Goal: Find specific page/section: Find specific page/section

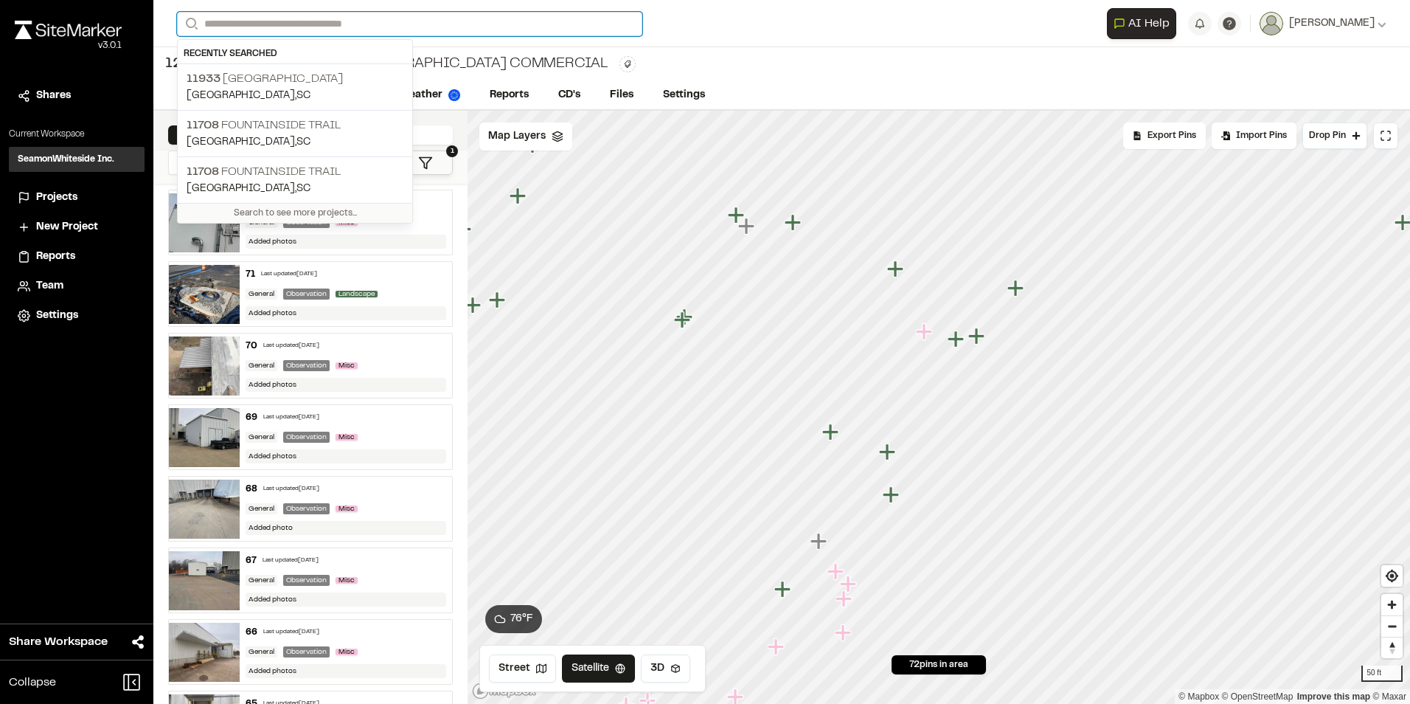
click at [305, 21] on input "Search" at bounding box center [409, 24] width 465 height 24
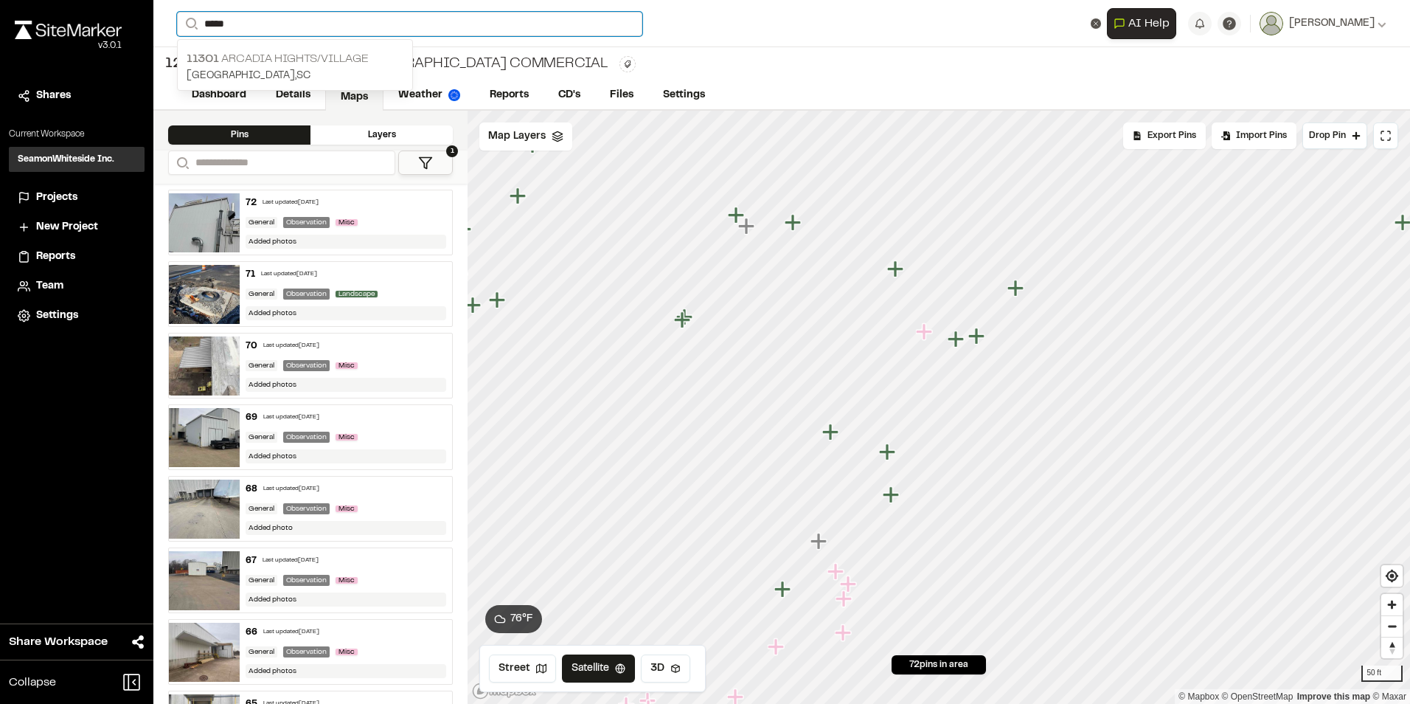
type input "*****"
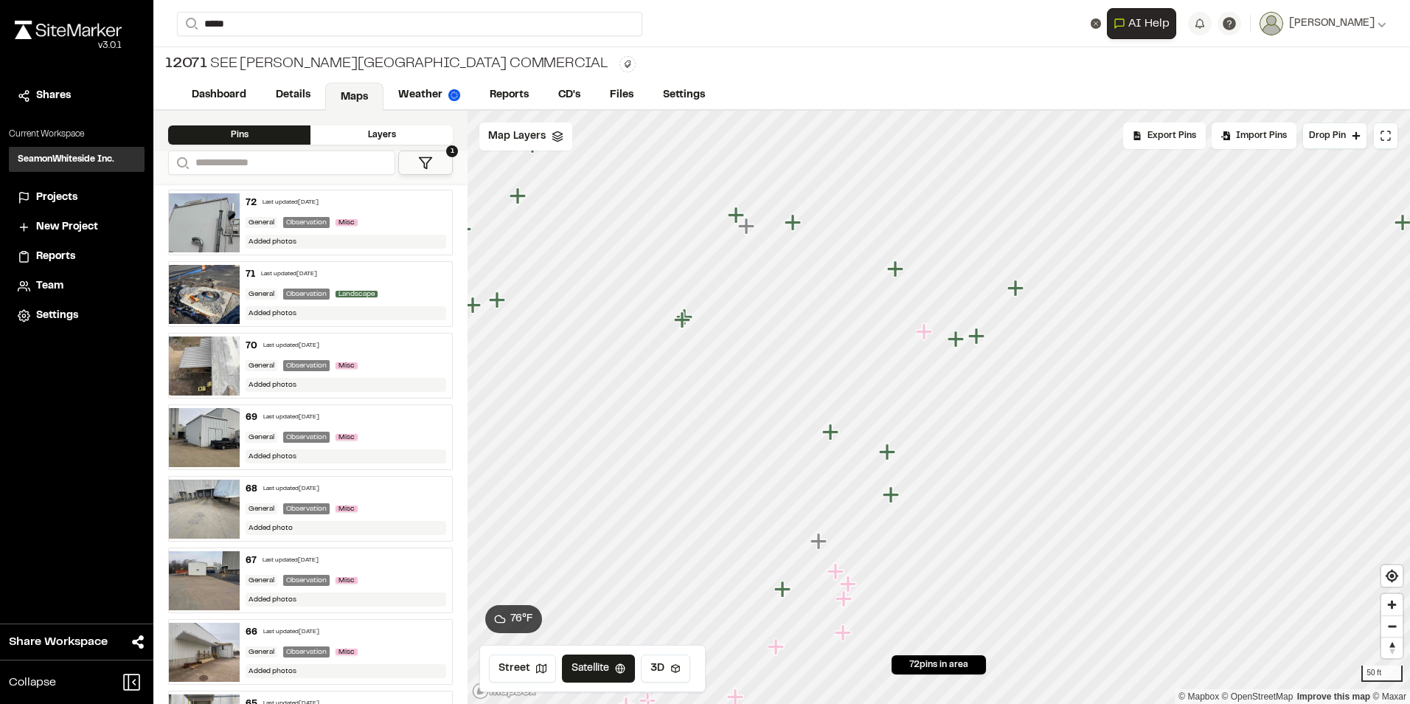
click at [293, 59] on p "11301 [GEOGRAPHIC_DATA]/Village" at bounding box center [295, 59] width 217 height 18
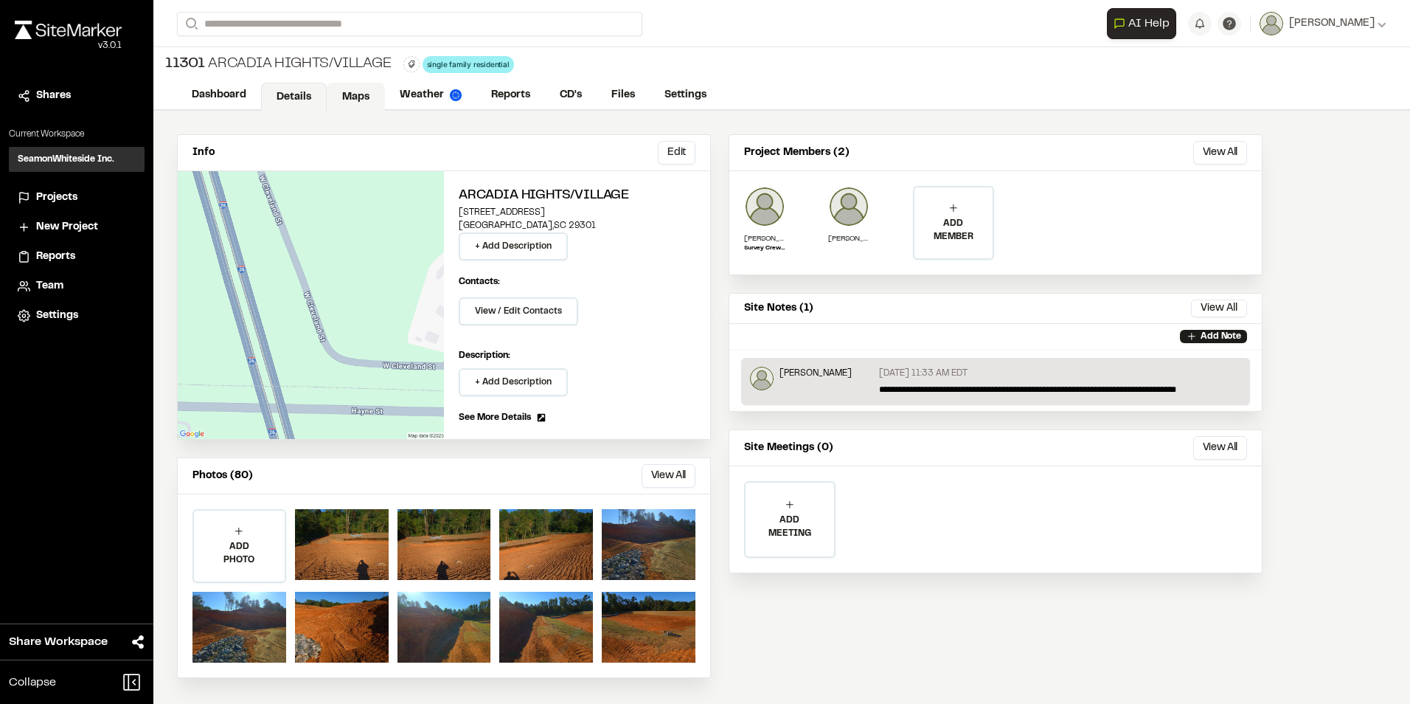
click at [349, 99] on link "Maps" at bounding box center [356, 97] width 58 height 28
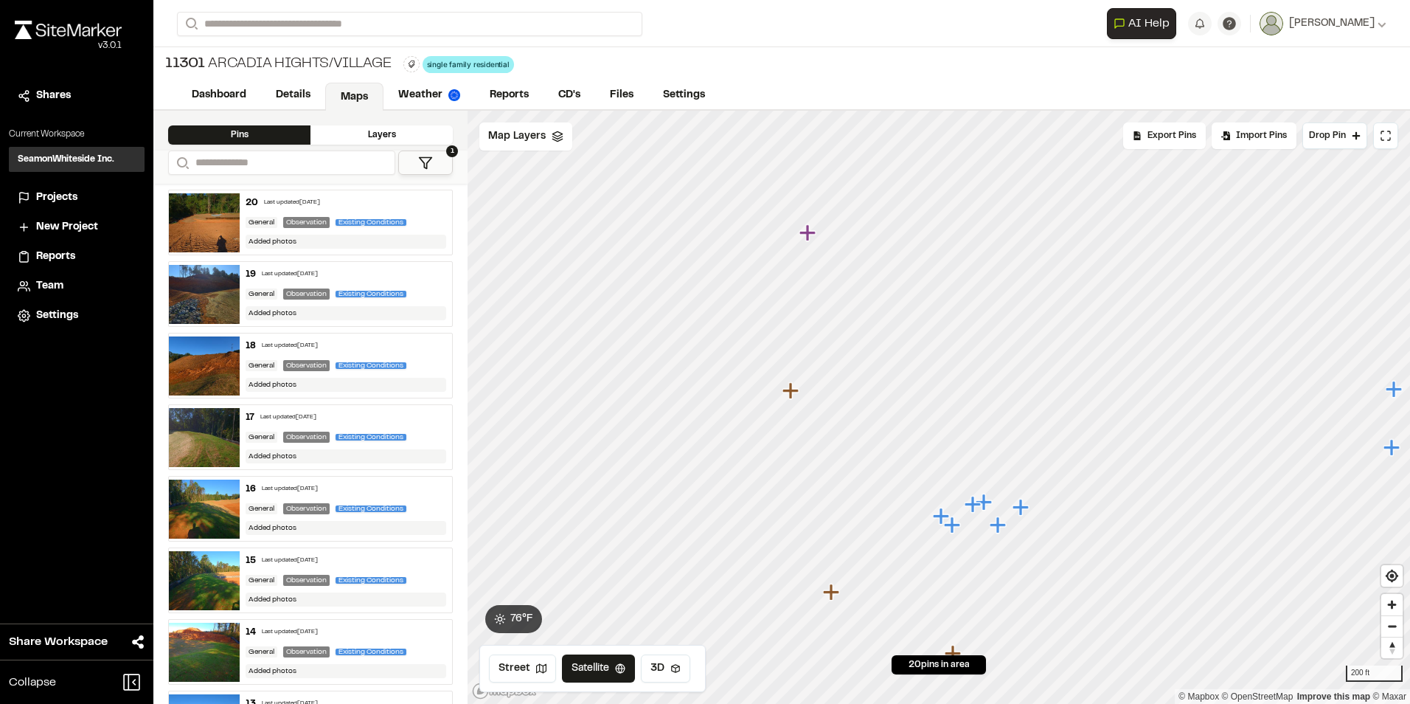
click at [995, 533] on icon "Map marker" at bounding box center [999, 525] width 19 height 19
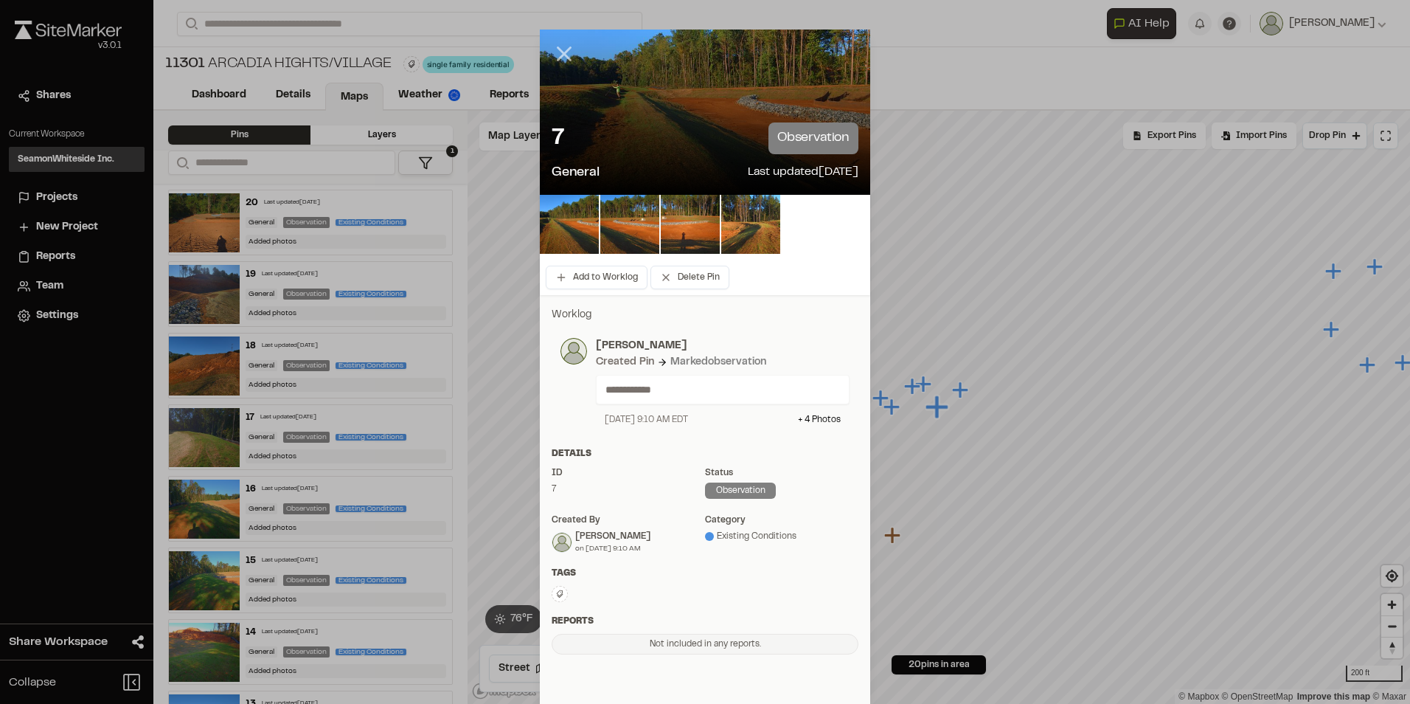
click at [552, 49] on icon at bounding box center [564, 53] width 25 height 25
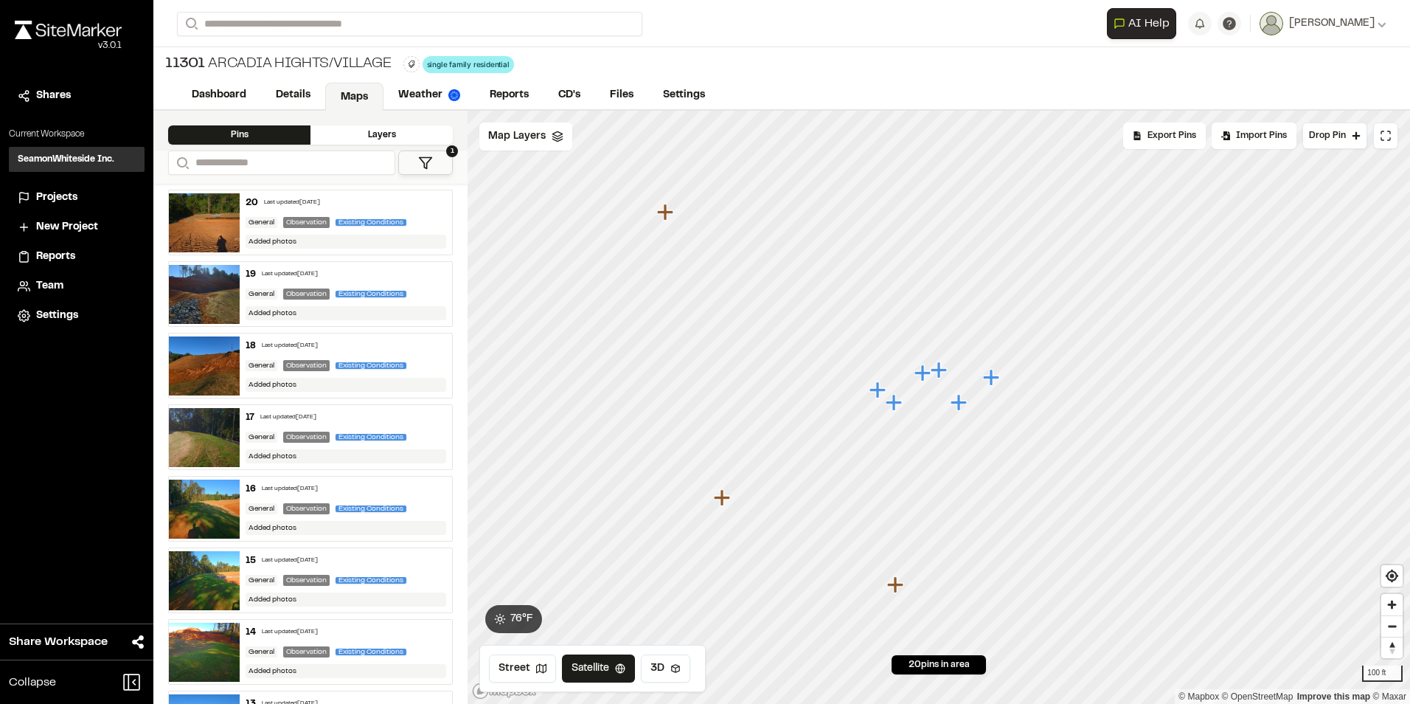
click at [893, 405] on icon "Map marker" at bounding box center [894, 402] width 16 height 16
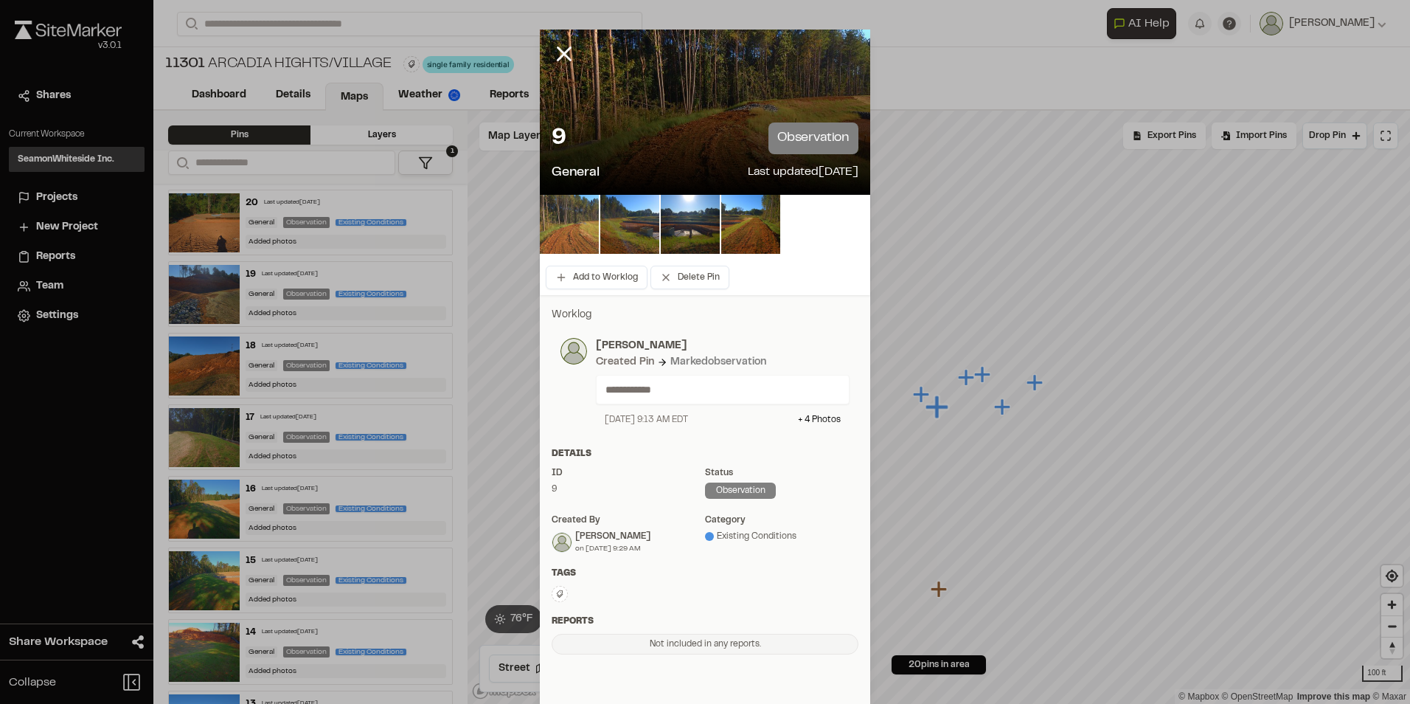
click at [577, 221] on img at bounding box center [569, 224] width 59 height 59
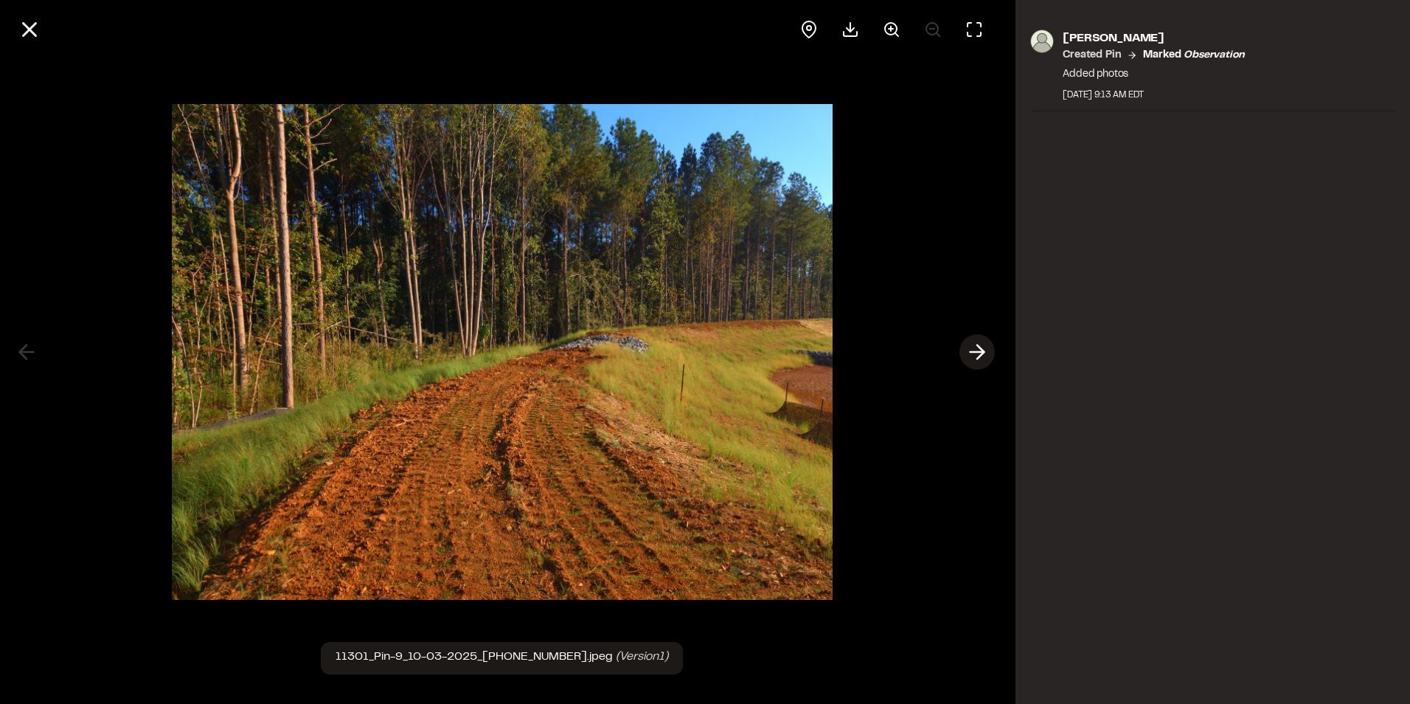
click at [975, 356] on icon at bounding box center [978, 351] width 24 height 25
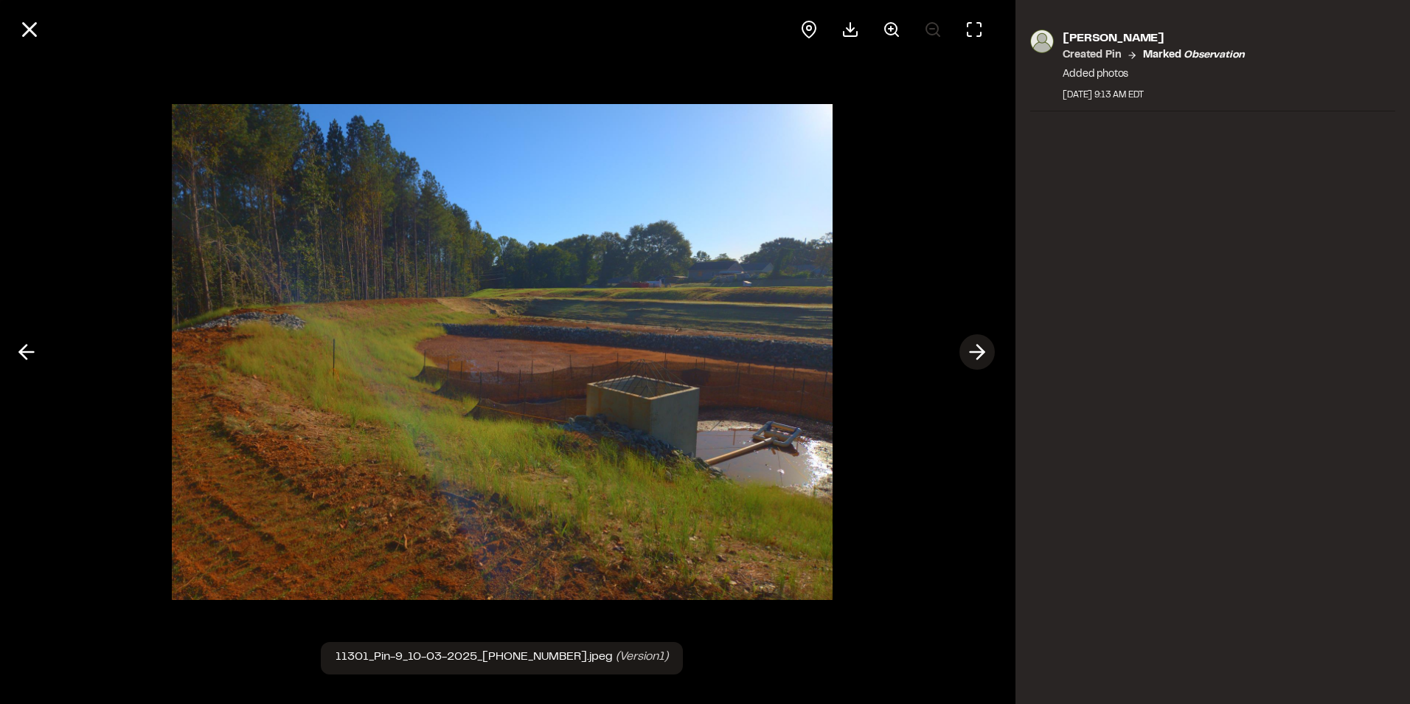
click at [975, 356] on icon at bounding box center [978, 351] width 24 height 25
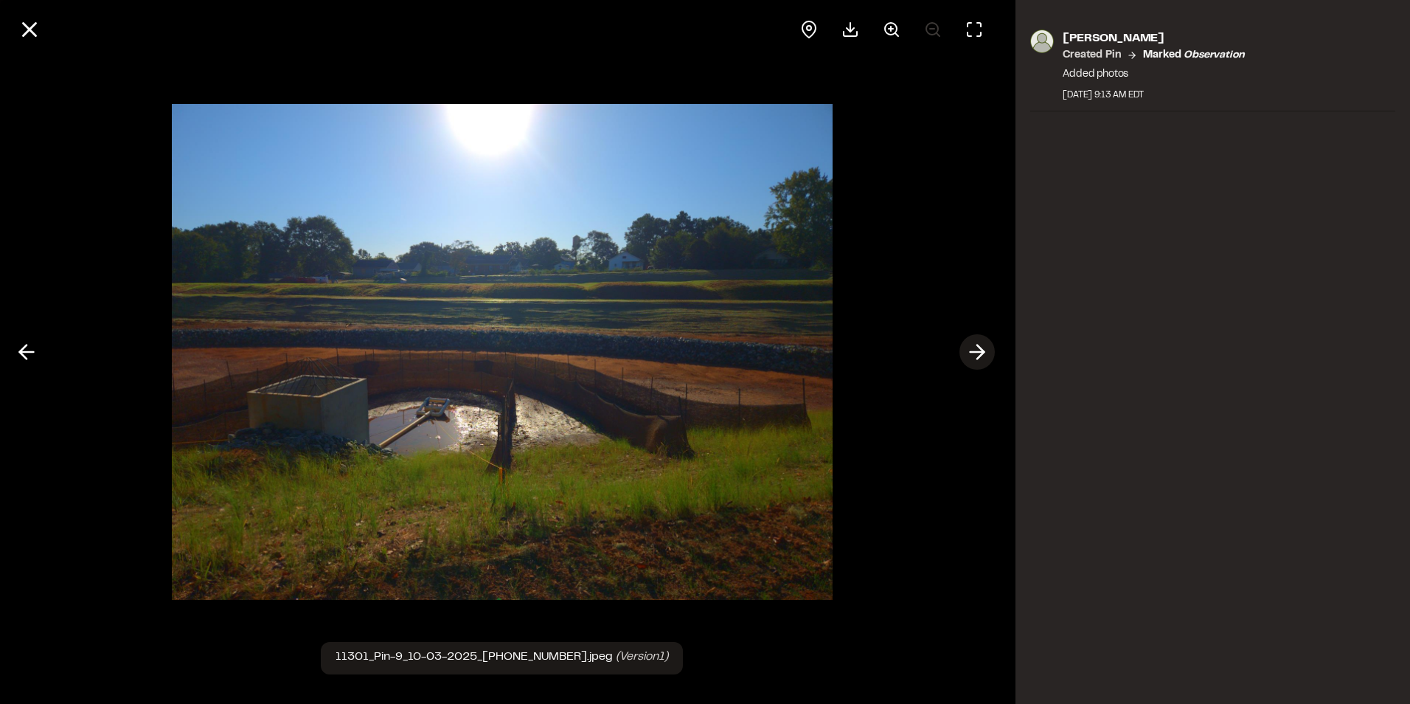
click at [975, 356] on icon at bounding box center [978, 351] width 24 height 25
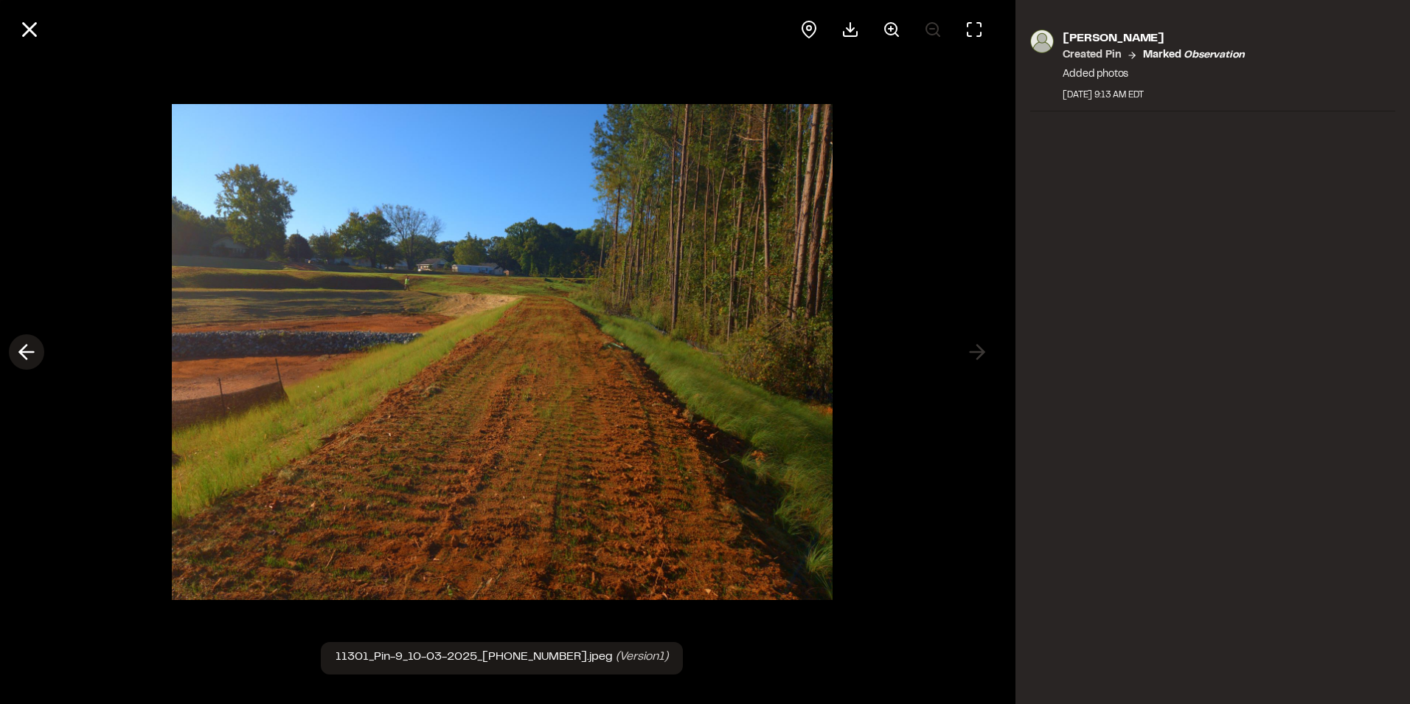
click at [23, 345] on icon at bounding box center [27, 351] width 24 height 25
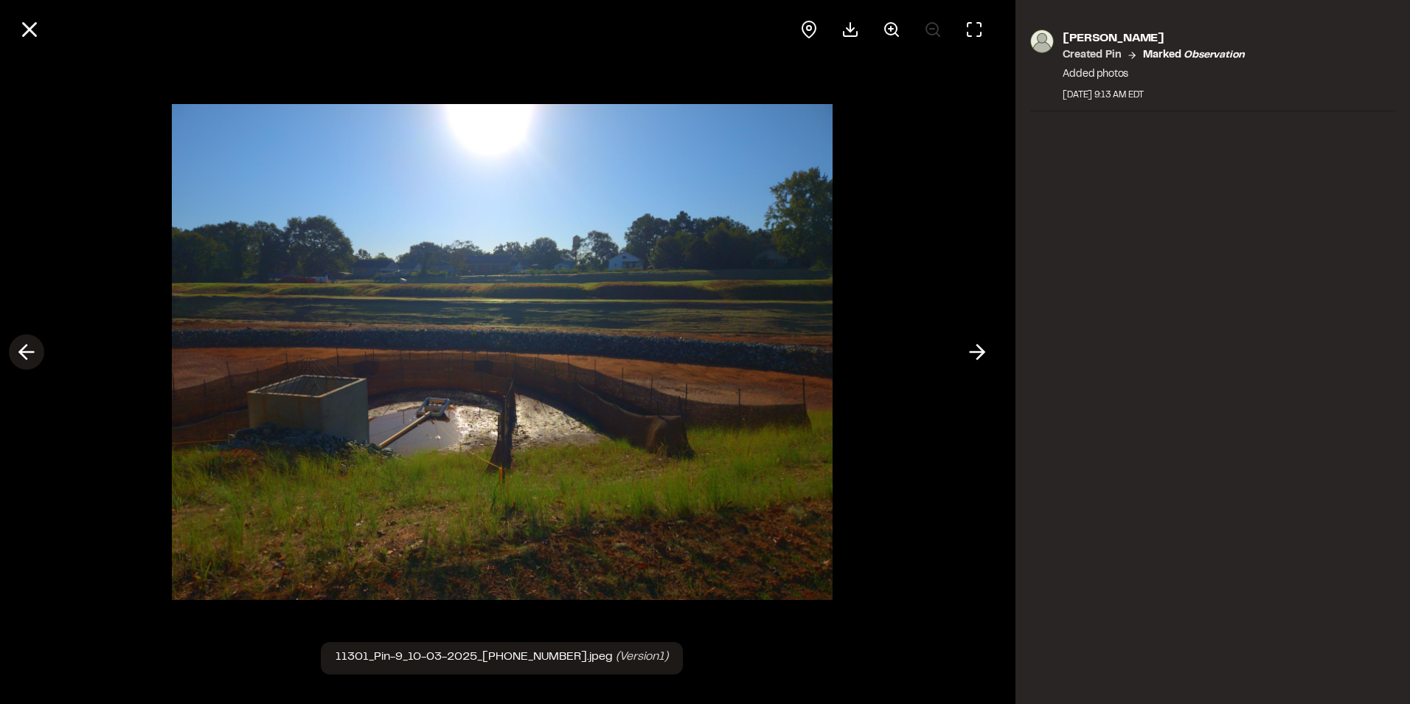
click at [23, 344] on icon at bounding box center [27, 351] width 24 height 25
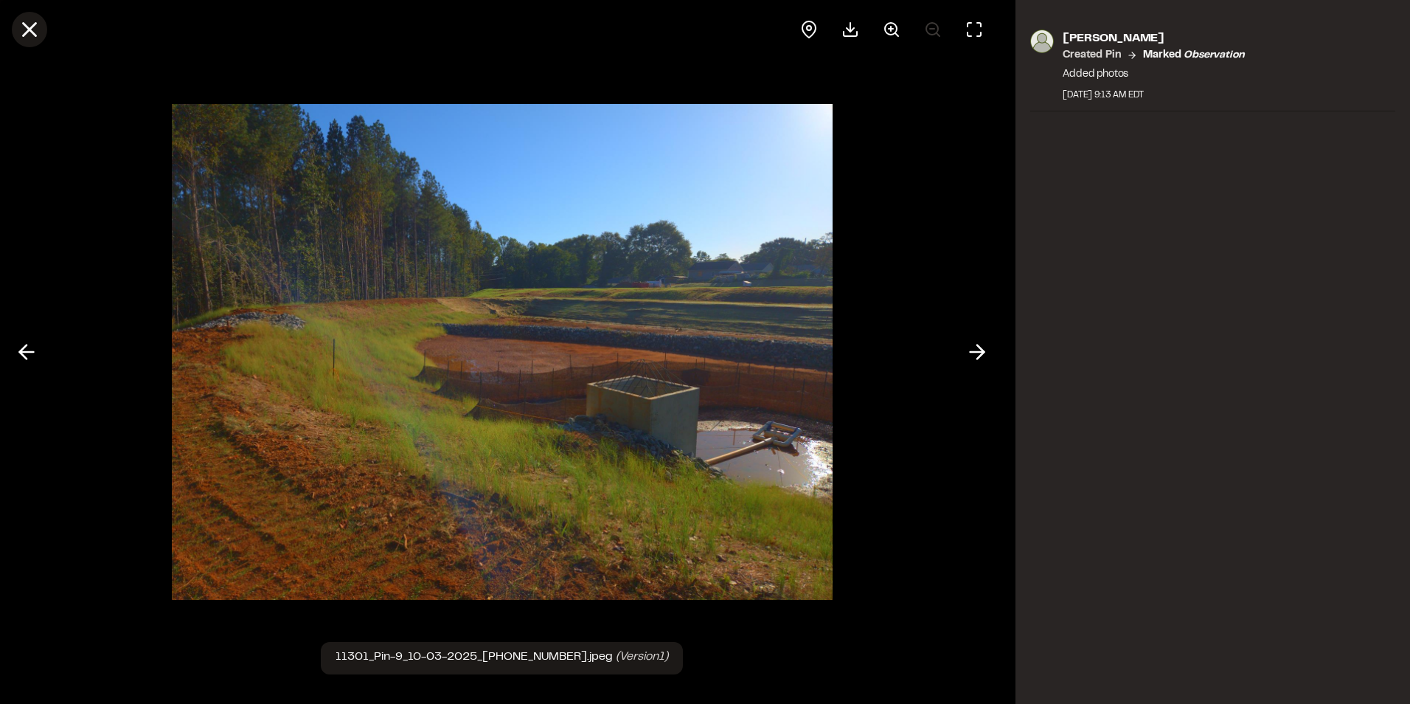
click at [36, 32] on icon at bounding box center [29, 29] width 25 height 25
